Goal: Find specific page/section: Find specific page/section

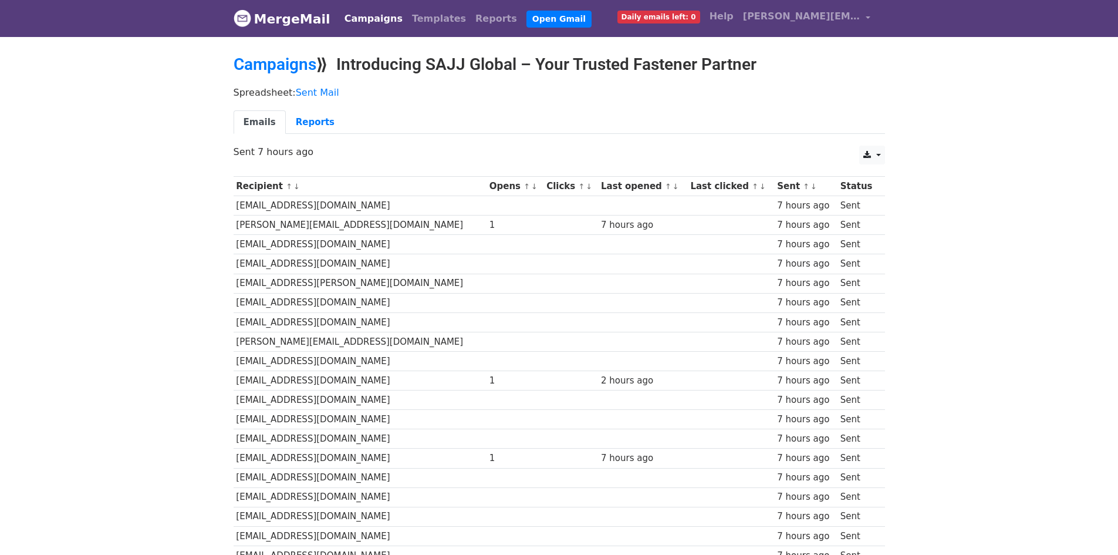
click at [283, 21] on link "MergeMail" at bounding box center [282, 18] width 97 height 25
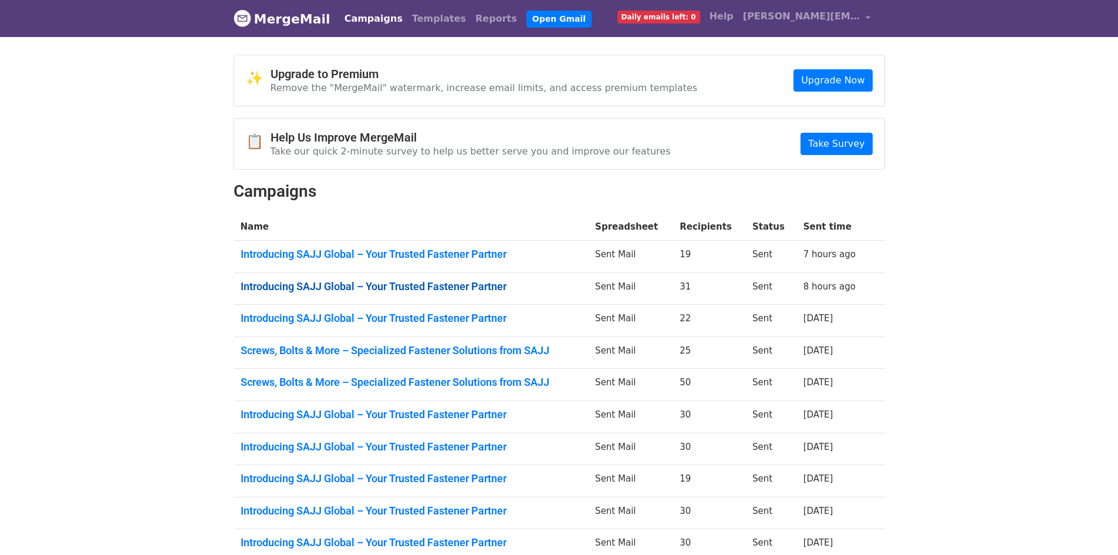
click at [494, 280] on link "Introducing SAJJ Global – Your Trusted Fastener Partner" at bounding box center [411, 286] width 341 height 13
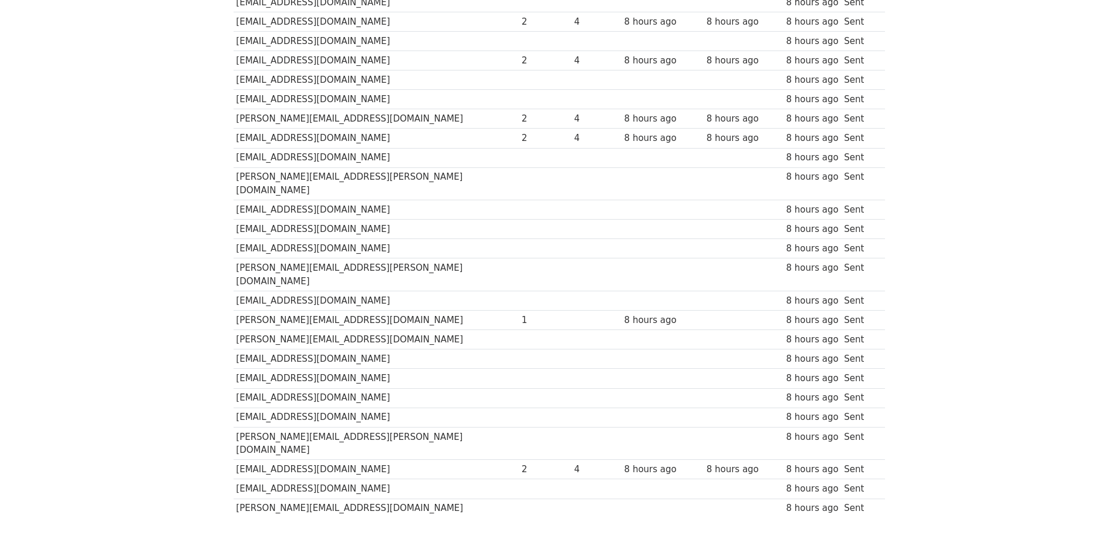
scroll to position [347, 0]
